Goal: Task Accomplishment & Management: Use online tool/utility

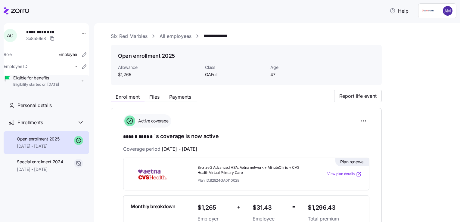
click at [177, 35] on link "All employees" at bounding box center [175, 36] width 32 height 8
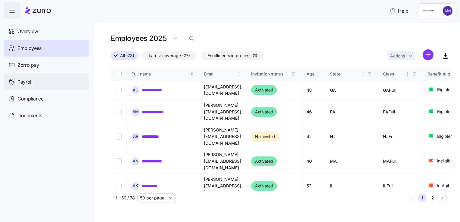
click at [32, 80] on span "Payroll" at bounding box center [24, 82] width 15 height 8
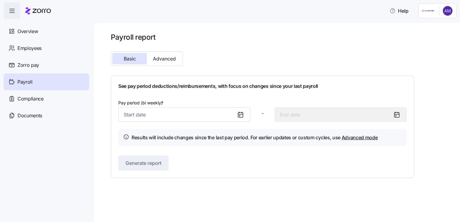
click at [237, 112] on icon at bounding box center [240, 114] width 7 height 7
click at [243, 115] on icon at bounding box center [240, 114] width 7 height 7
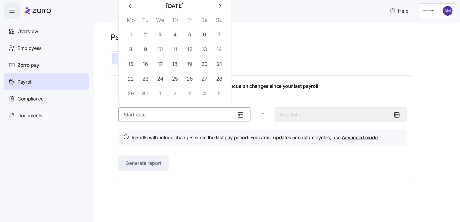
click at [208, 115] on input "Pay period (bi weekly) *" at bounding box center [184, 114] width 132 height 14
click at [131, 35] on button "1" at bounding box center [130, 34] width 14 height 14
type input "[DATE]"
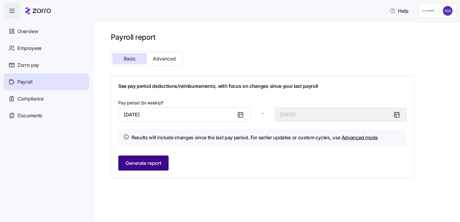
click at [143, 165] on span "Generate report" at bounding box center [143, 162] width 36 height 7
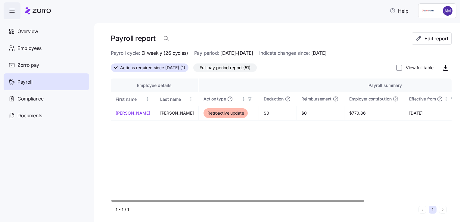
scroll to position [1, 0]
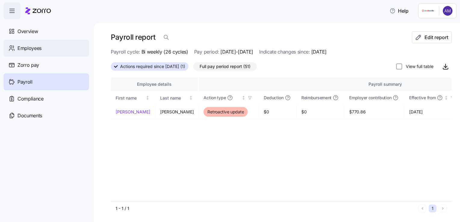
click at [28, 46] on span "Employees" at bounding box center [29, 49] width 24 height 8
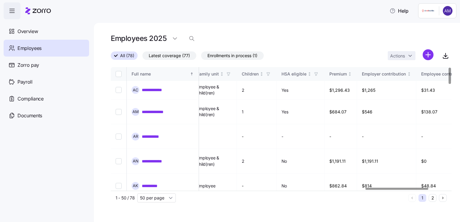
scroll to position [0, 1375]
click at [446, 55] on icon "button" at bounding box center [445, 55] width 7 height 7
